Goal: Find specific page/section

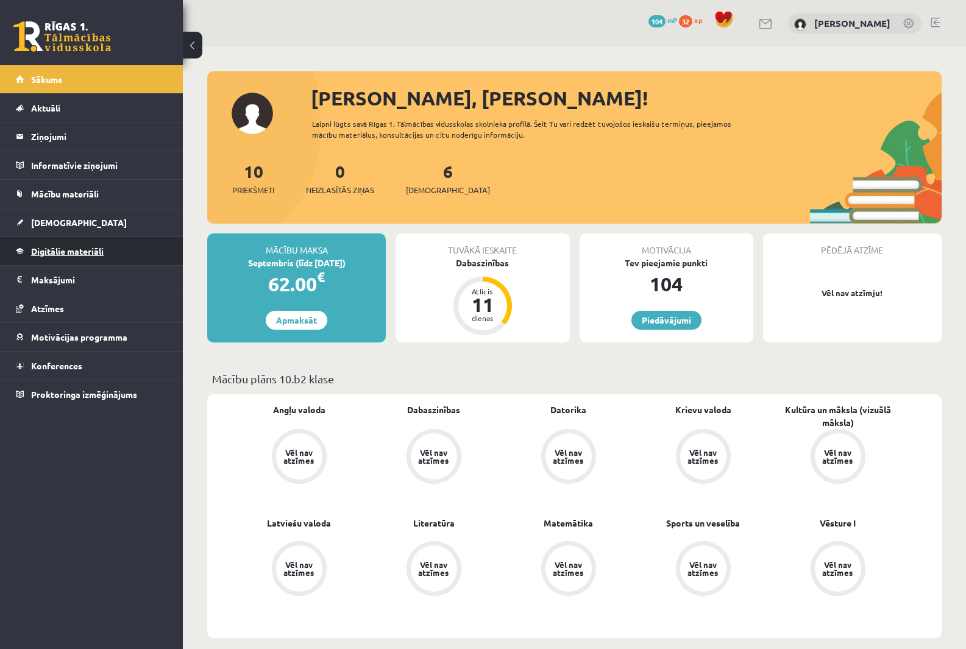
click at [82, 242] on link "Digitālie materiāli" at bounding box center [92, 251] width 152 height 28
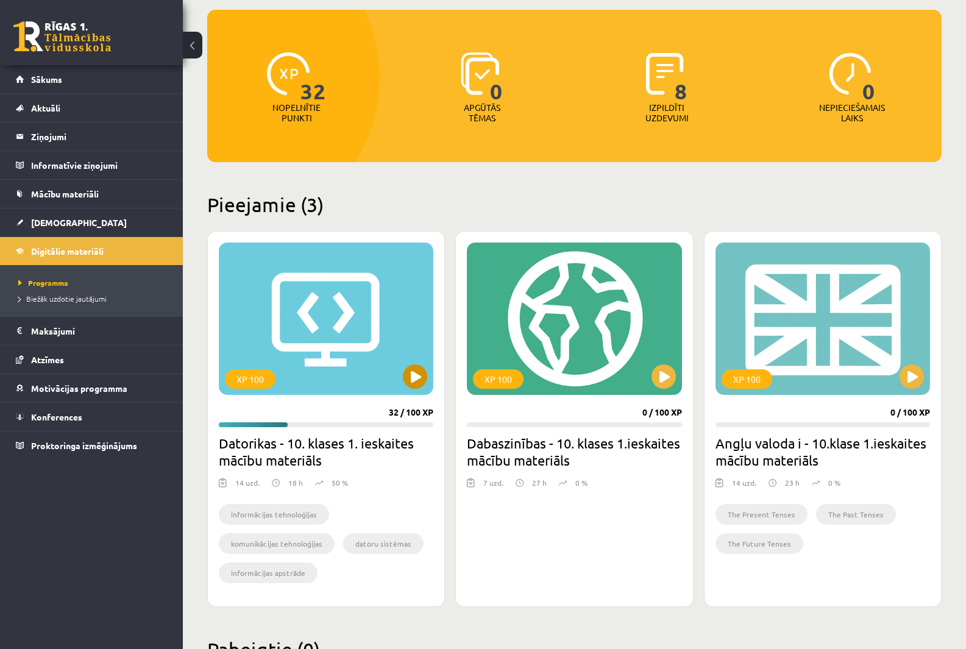
scroll to position [122, 0]
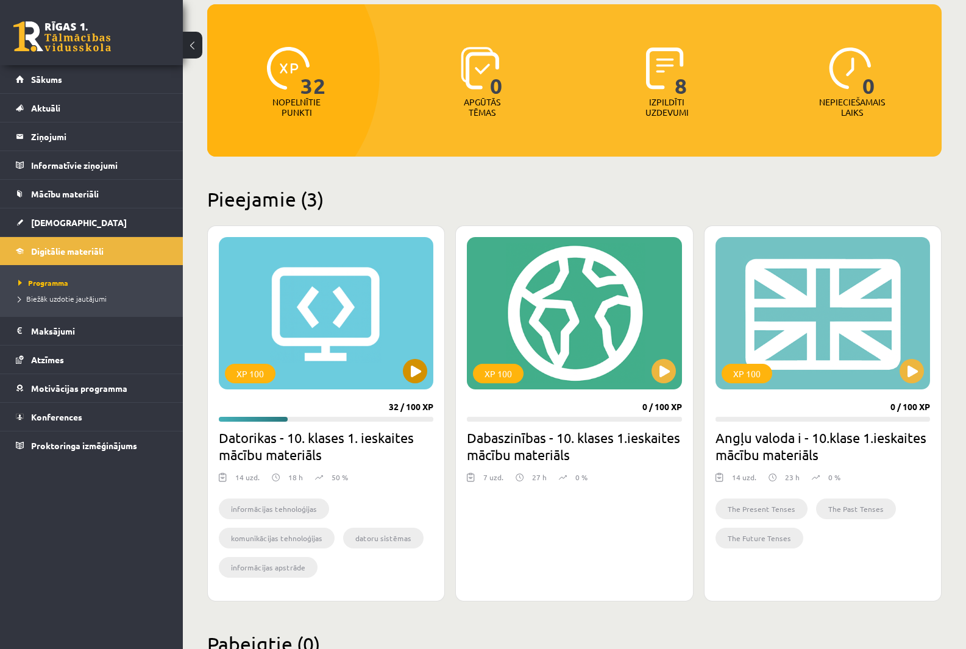
click at [287, 321] on div "XP 100" at bounding box center [326, 313] width 215 height 152
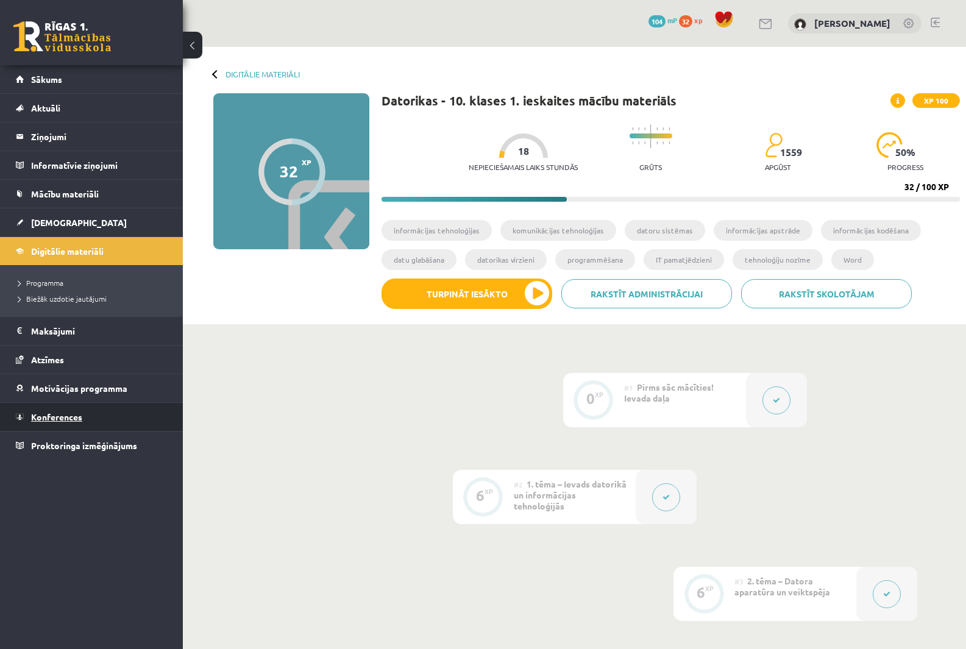
click at [76, 418] on span "Konferences" at bounding box center [56, 417] width 51 height 11
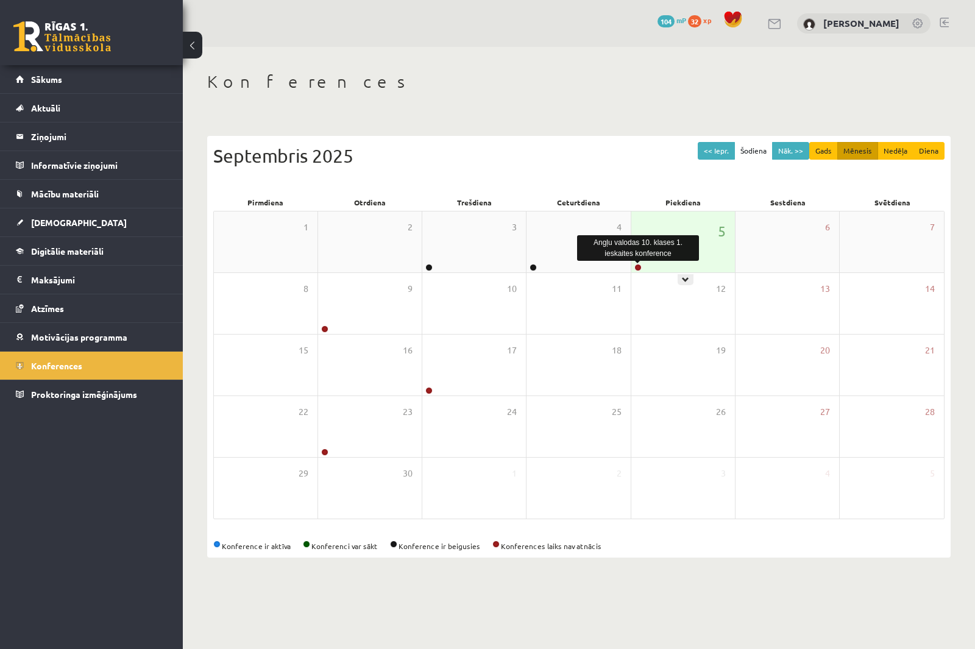
click at [638, 269] on link at bounding box center [638, 267] width 7 height 7
